Goal: Task Accomplishment & Management: Manage account settings

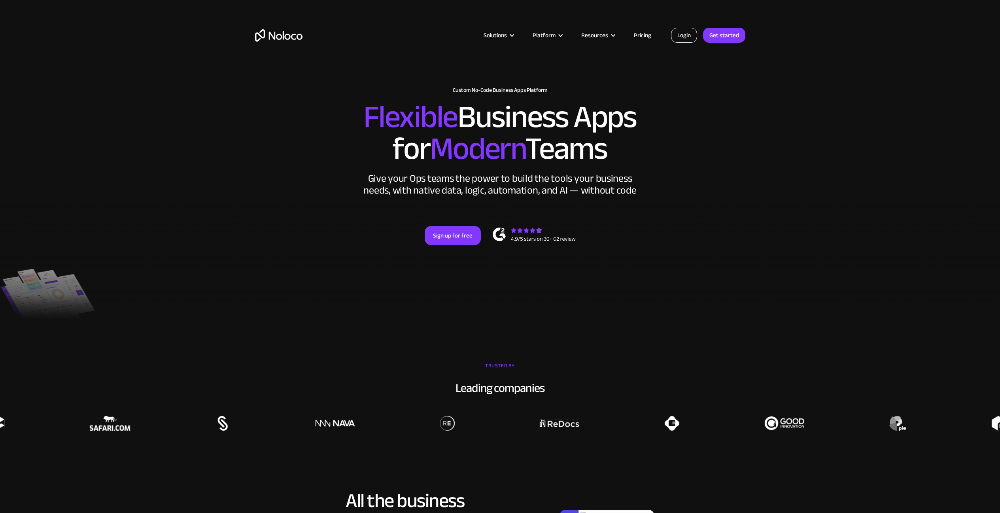
click at [684, 36] on link "Login" at bounding box center [684, 35] width 26 height 15
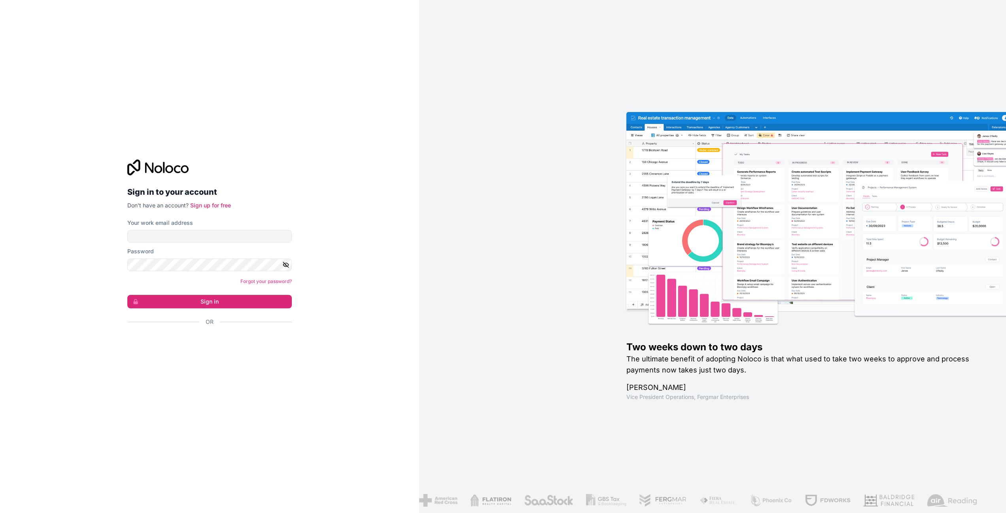
click at [200, 366] on div "Sign in to your account Don't have an account? Sign up for free Your work email…" at bounding box center [209, 256] width 419 height 513
click at [210, 351] on div "Sign in with Google. Opens in new tab" at bounding box center [206, 342] width 158 height 17
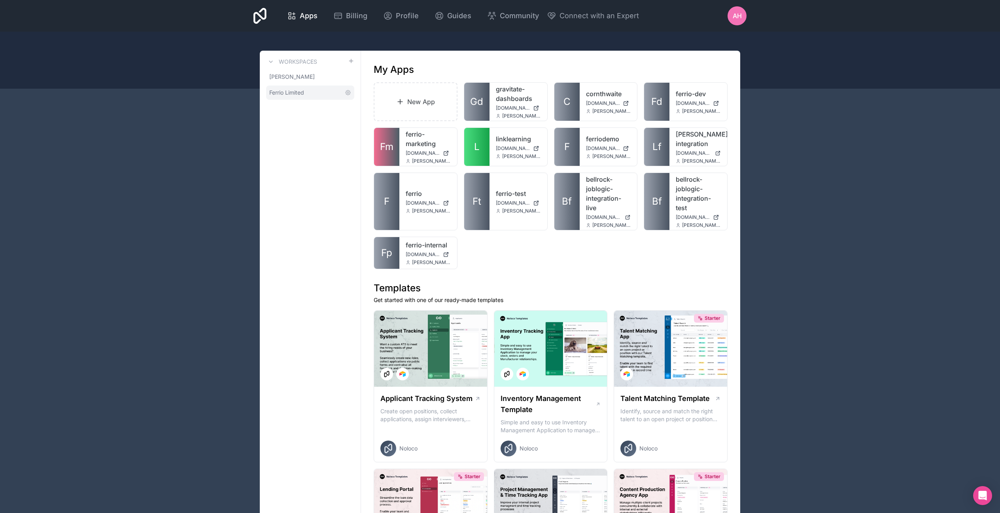
click at [279, 92] on span "Ferrio Limited" at bounding box center [286, 93] width 35 height 8
click at [349, 93] on icon at bounding box center [348, 93] width 2 height 2
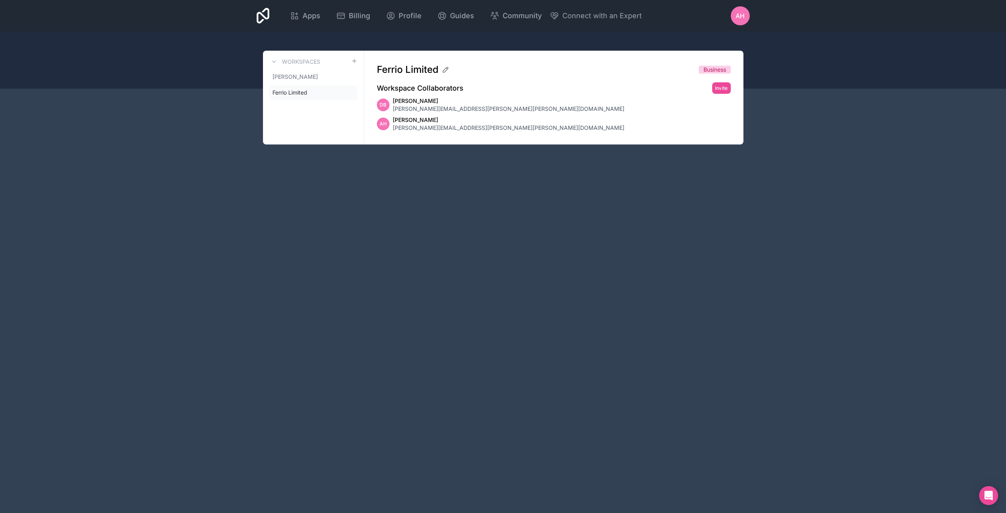
click at [749, 19] on div "AH" at bounding box center [740, 15] width 19 height 19
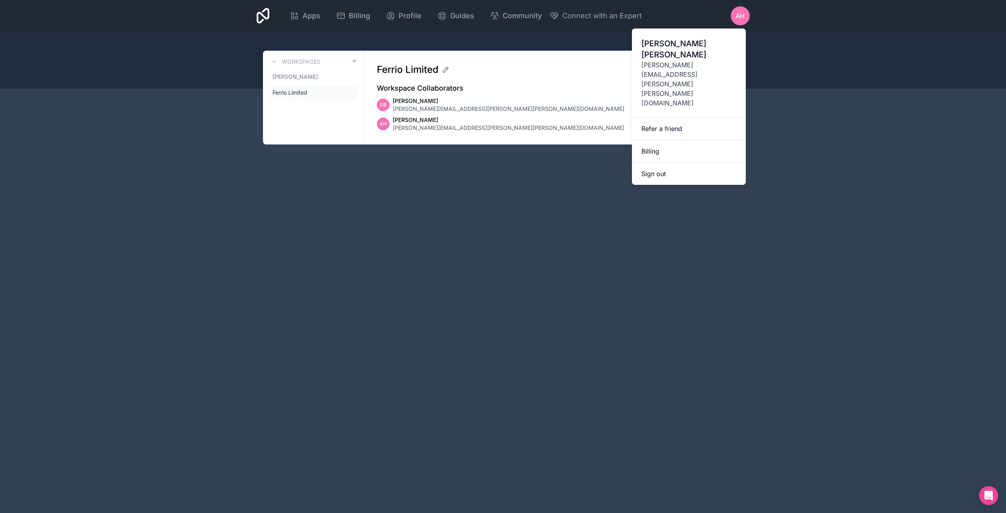
drag, startPoint x: 472, startPoint y: 256, endPoint x: 611, endPoint y: 68, distance: 234.1
click at [472, 256] on div "Apps Billing Profile Guides Community Connect with an Expert AH Billing Profile…" at bounding box center [503, 256] width 1006 height 513
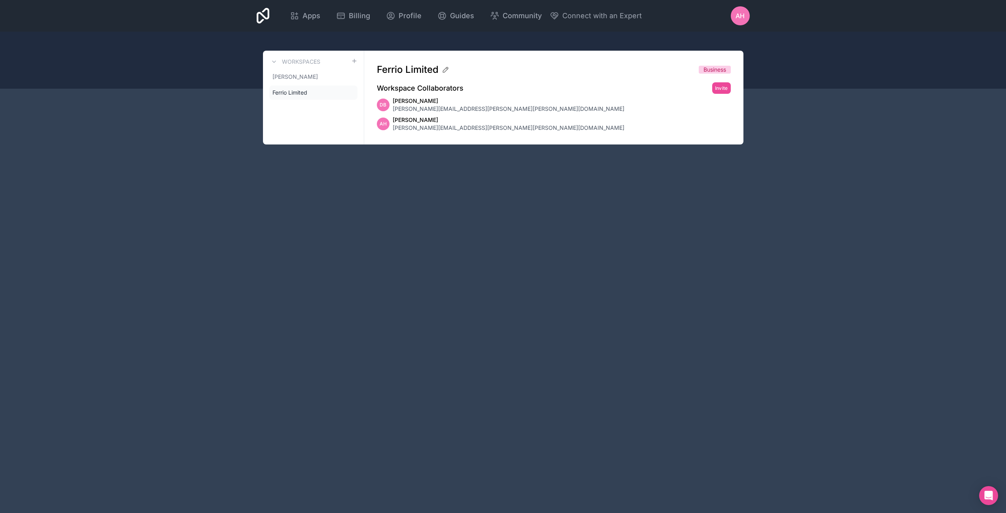
click at [736, 13] on span "AH" at bounding box center [740, 15] width 9 height 9
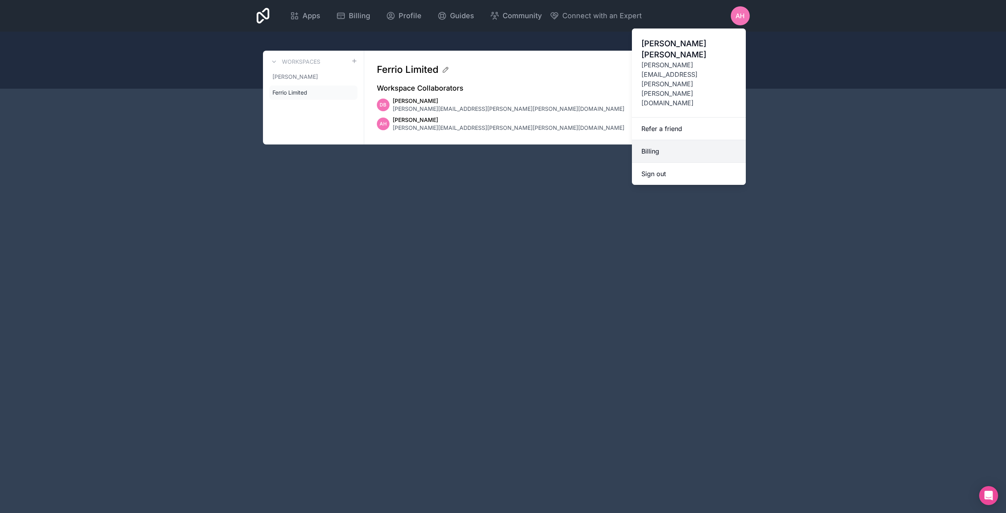
click at [652, 140] on link "Billing" at bounding box center [689, 151] width 114 height 23
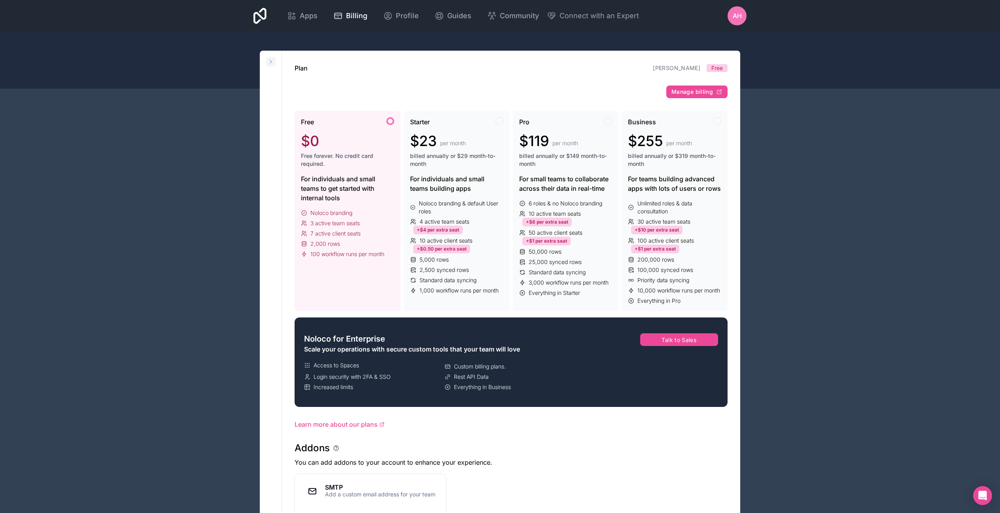
click at [271, 61] on icon at bounding box center [271, 62] width 6 height 6
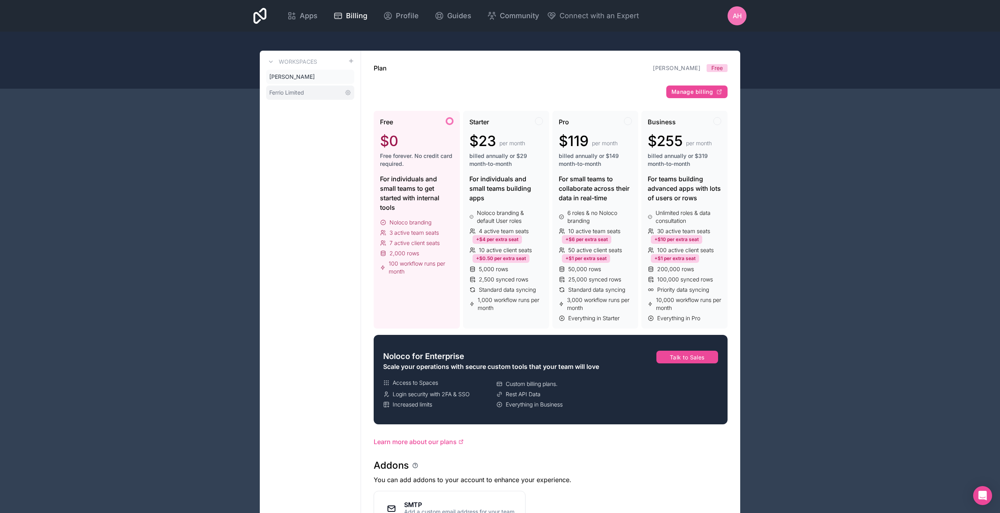
click at [284, 95] on span "Ferrio Limited" at bounding box center [286, 93] width 35 height 8
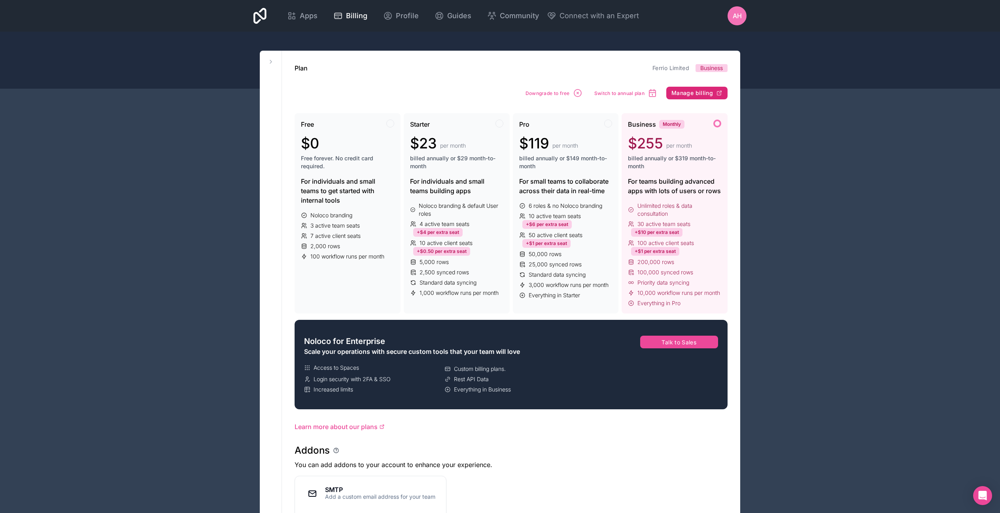
click at [724, 96] on button "Manage billing" at bounding box center [697, 93] width 61 height 13
